Goal: Task Accomplishment & Management: Manage account settings

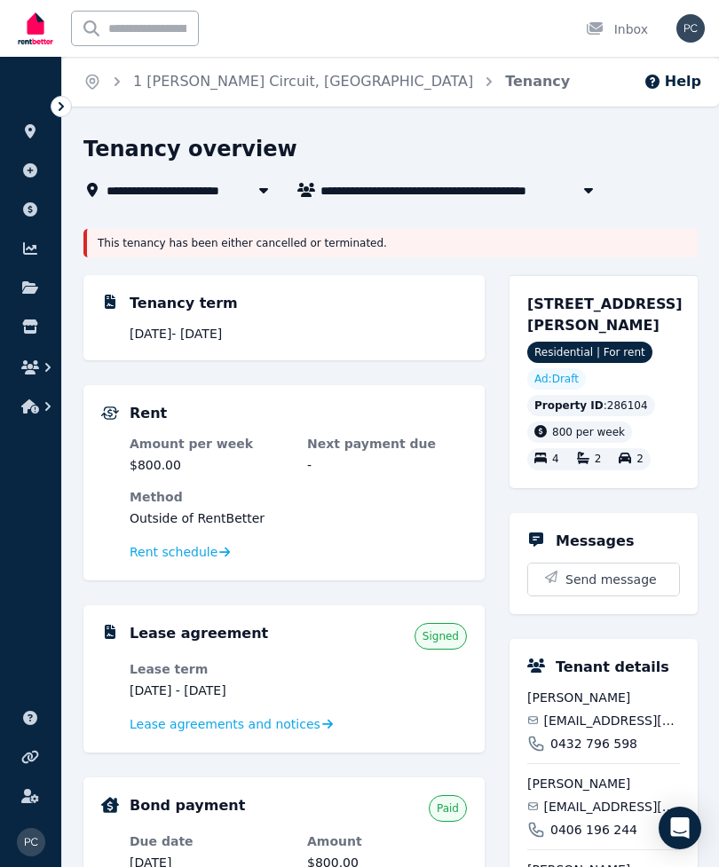
click at [36, 129] on icon at bounding box center [30, 131] width 18 height 14
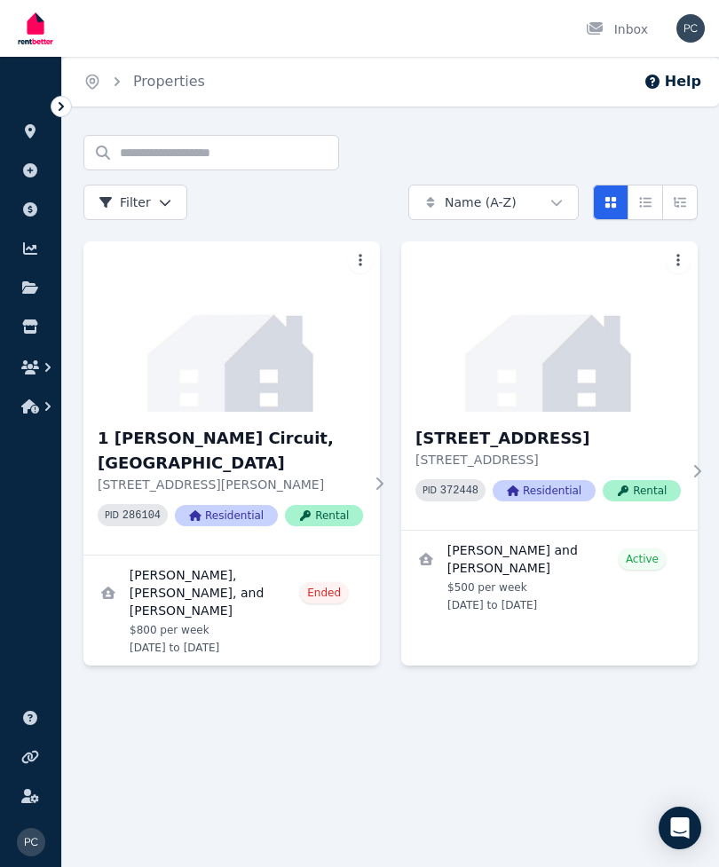
click at [610, 330] on img at bounding box center [549, 326] width 296 height 170
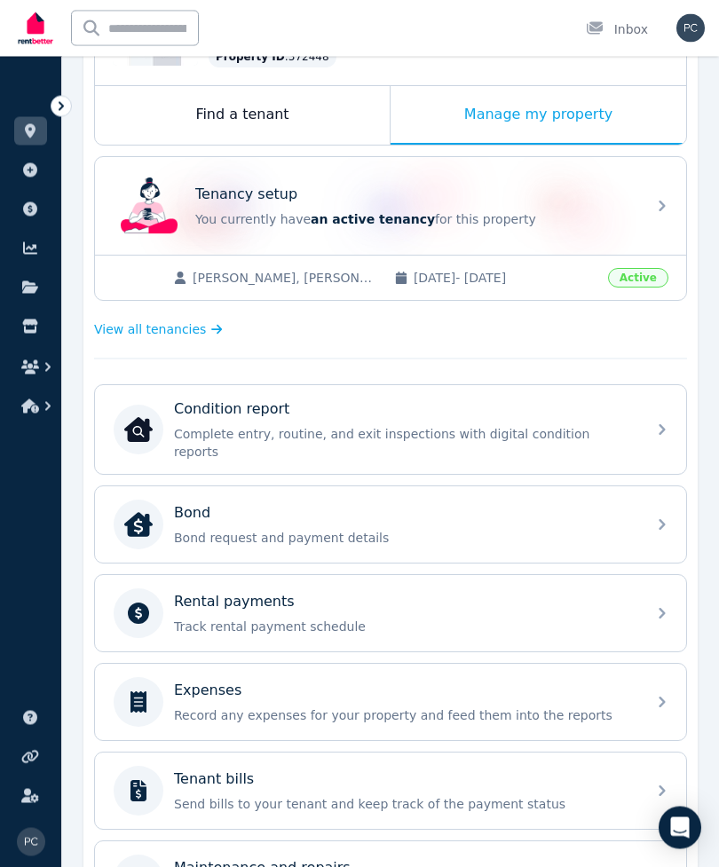
scroll to position [265, 0]
click at [206, 593] on p "Rental payments" at bounding box center [234, 601] width 121 height 21
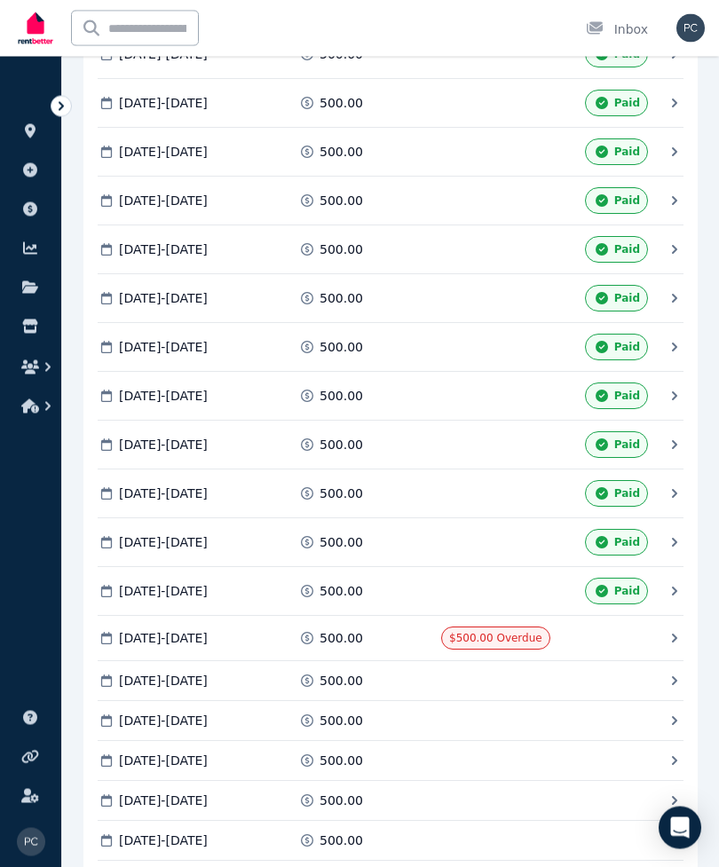
scroll to position [1951, 0]
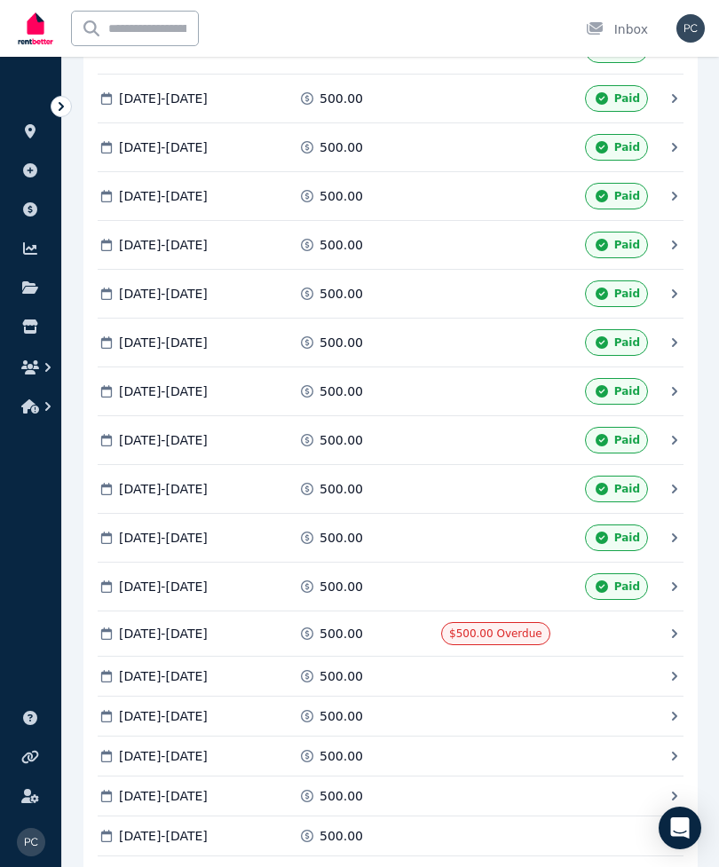
click at [469, 622] on div "$500.00 Overdue" at bounding box center [495, 633] width 109 height 23
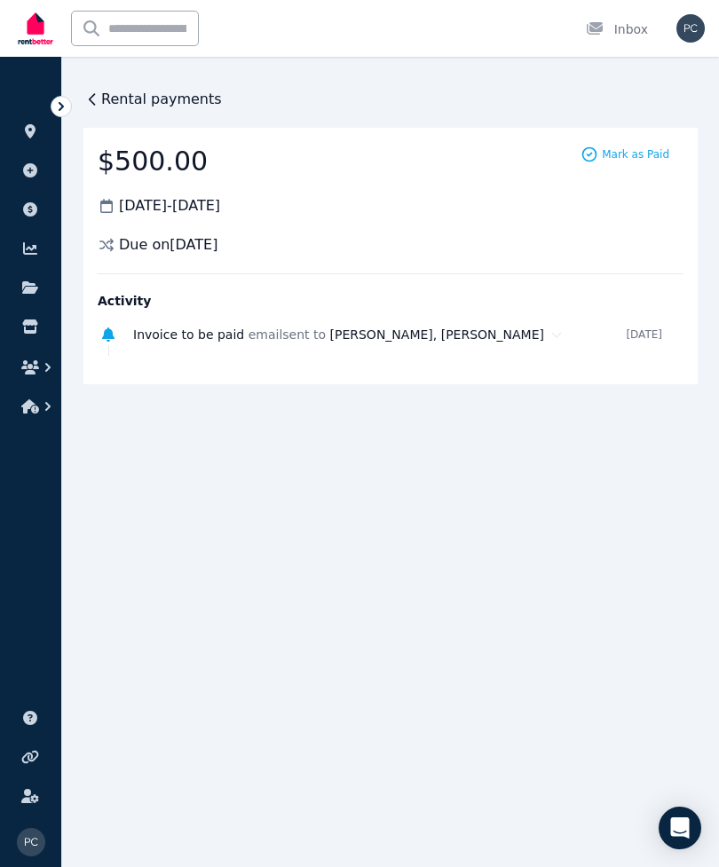
click at [625, 150] on span "Mark as Paid" at bounding box center [634, 154] width 67 height 14
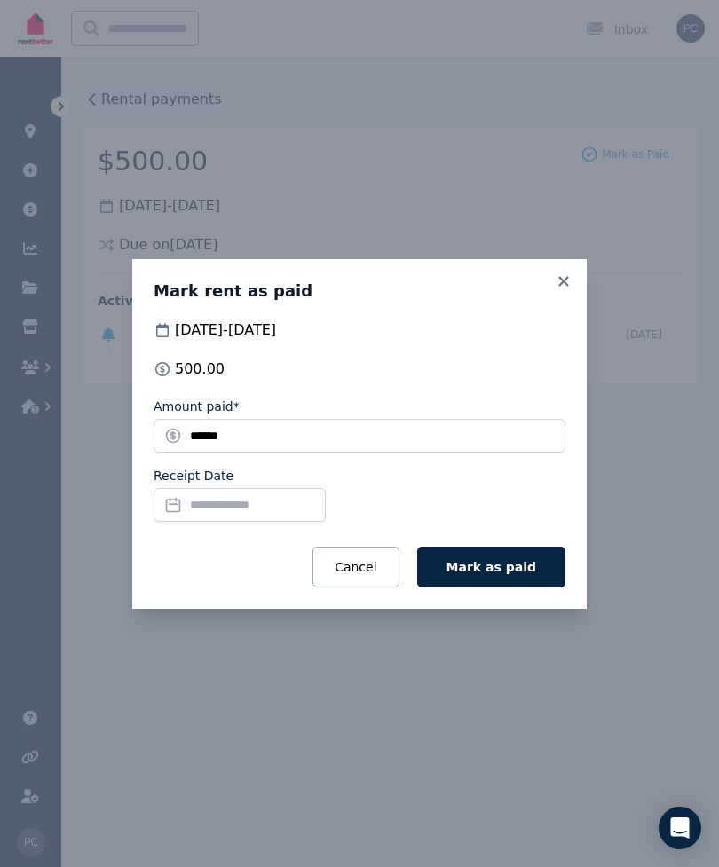
click at [239, 508] on input "Receipt Date" at bounding box center [239, 505] width 172 height 34
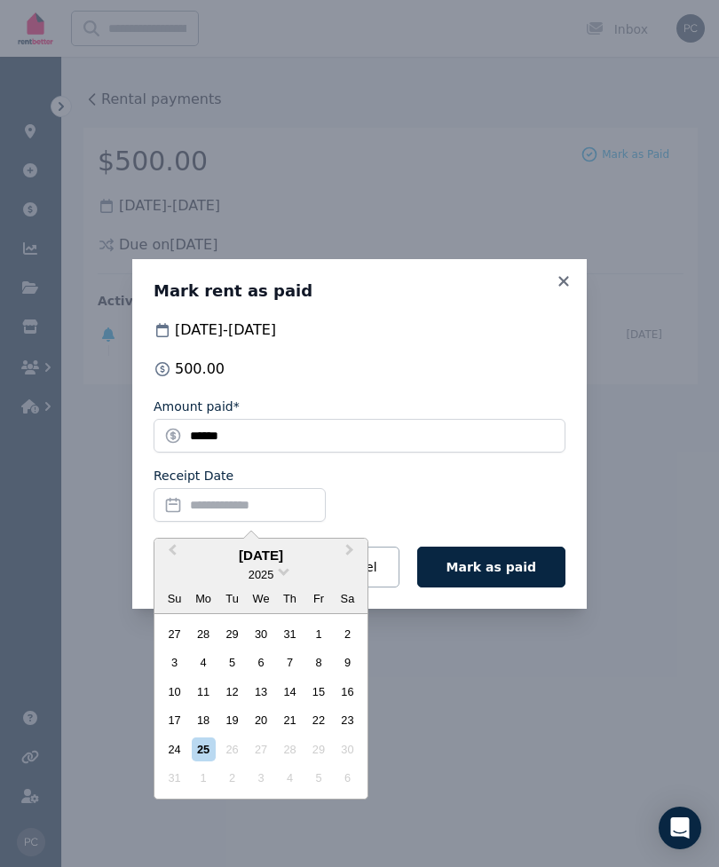
click at [315, 722] on div "22" at bounding box center [318, 720] width 24 height 24
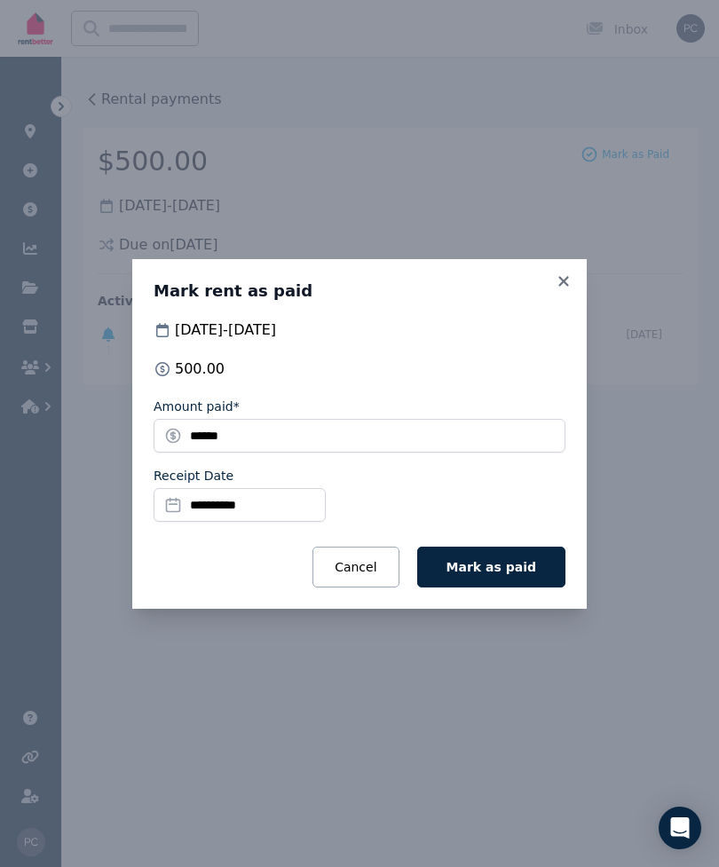
click at [497, 555] on button "Mark as paid" at bounding box center [491, 566] width 148 height 41
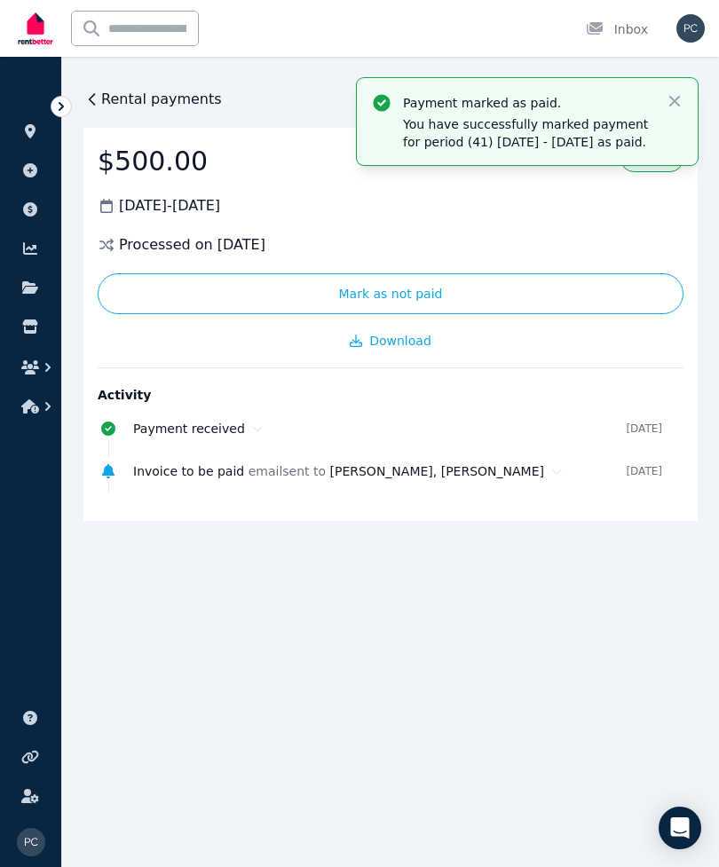
click at [130, 97] on span "Rental payments" at bounding box center [161, 99] width 121 height 21
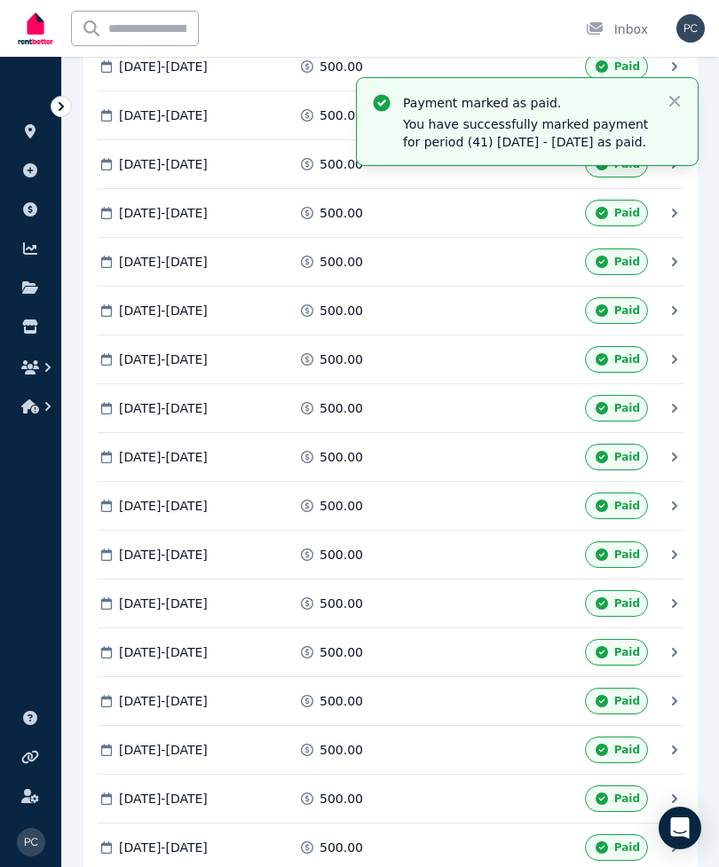
scroll to position [1247, 0]
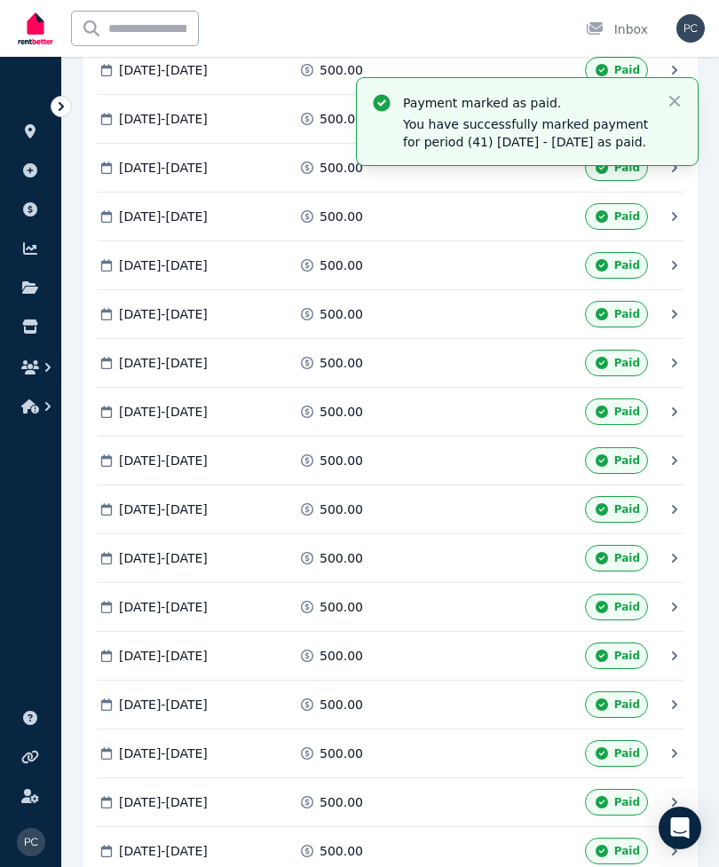
click at [675, 103] on icon "button" at bounding box center [674, 101] width 11 height 11
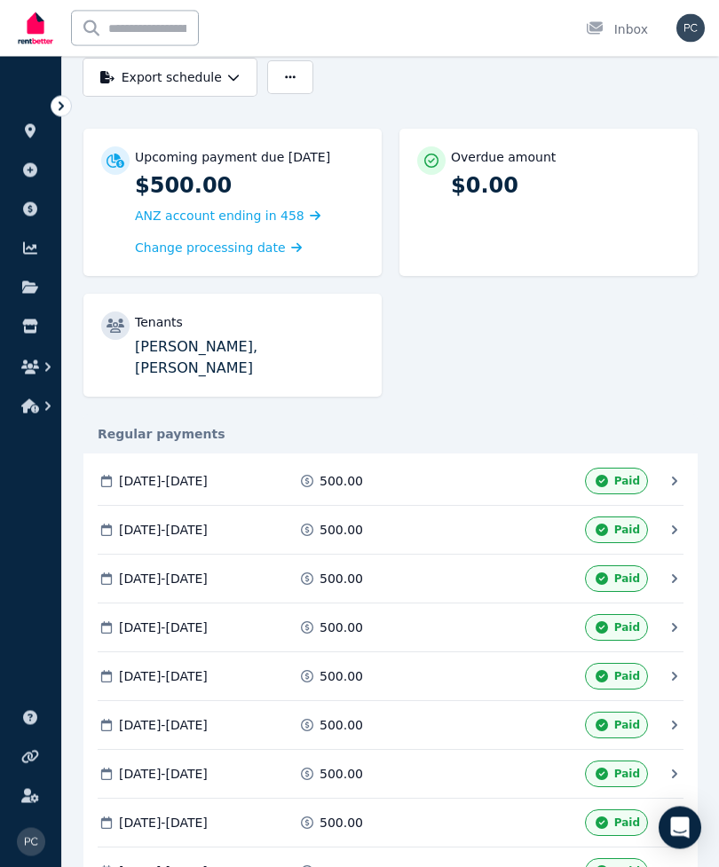
scroll to position [0, 0]
